Goal: Information Seeking & Learning: Learn about a topic

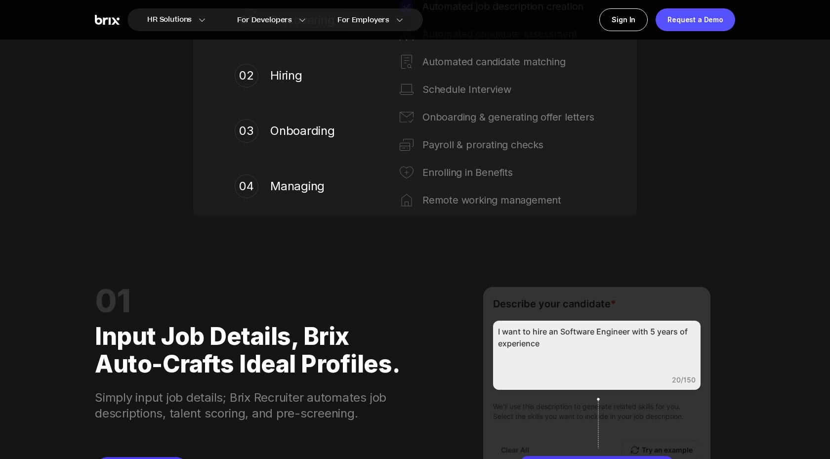
scroll to position [834, 0]
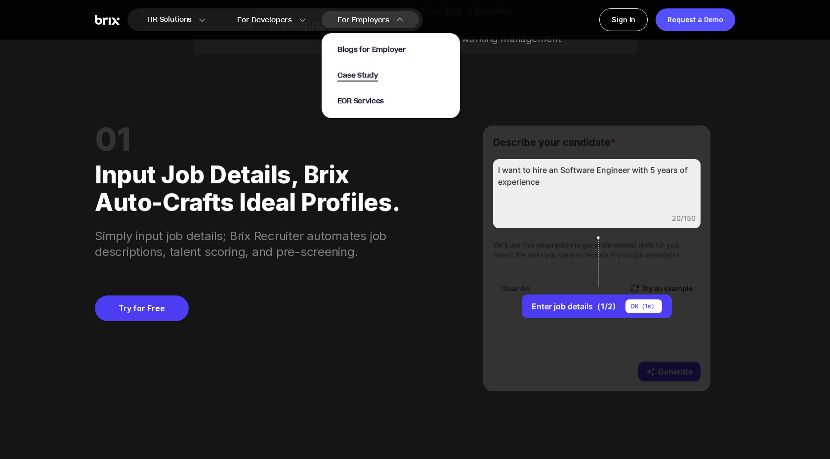
click at [355, 74] on span "Case Study" at bounding box center [357, 75] width 41 height 11
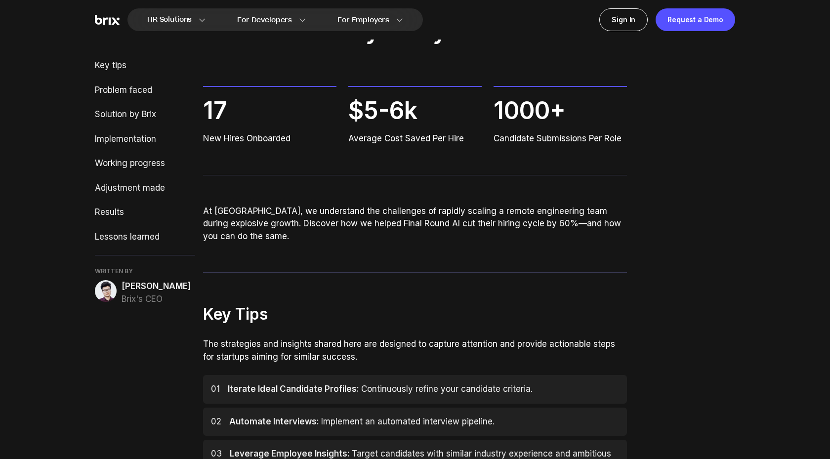
scroll to position [120, 0]
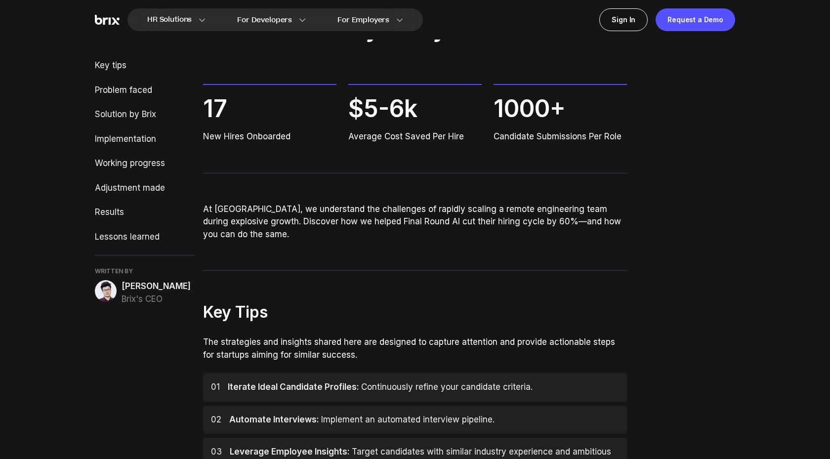
click at [130, 280] on span "[PERSON_NAME]" at bounding box center [156, 286] width 69 height 13
click at [130, 286] on span "[PERSON_NAME]" at bounding box center [156, 286] width 69 height 13
click at [115, 286] on img at bounding box center [106, 291] width 22 height 22
click at [107, 286] on img at bounding box center [106, 291] width 22 height 22
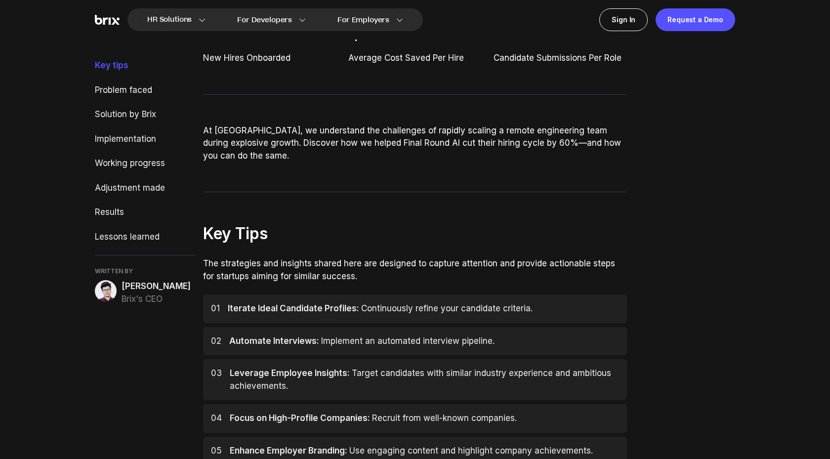
scroll to position [598, 0]
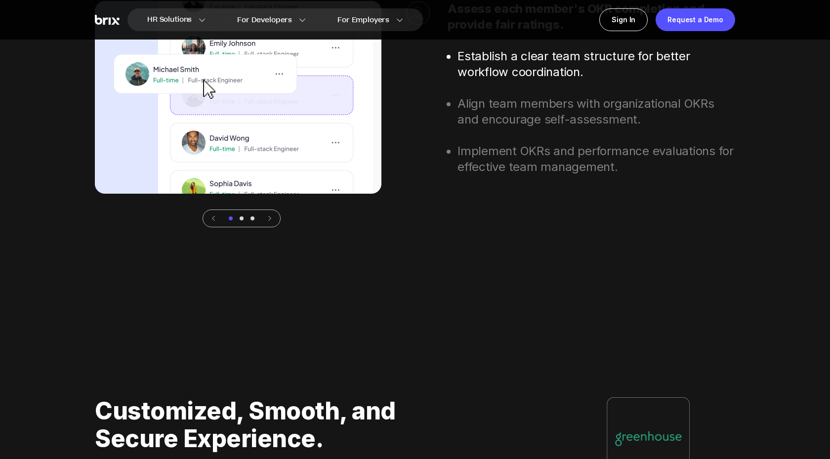
scroll to position [3365, 0]
